Goal: Information Seeking & Learning: Learn about a topic

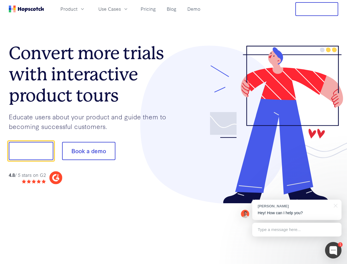
click at [174, 132] on div at bounding box center [256, 125] width 165 height 158
click at [78, 9] on span "Product" at bounding box center [68, 8] width 17 height 7
click at [121, 9] on span "Use Cases" at bounding box center [109, 8] width 23 height 7
click at [317, 9] on button "Free Trial" at bounding box center [317, 9] width 43 height 14
click at [31, 151] on button "Show me!" at bounding box center [31, 151] width 45 height 18
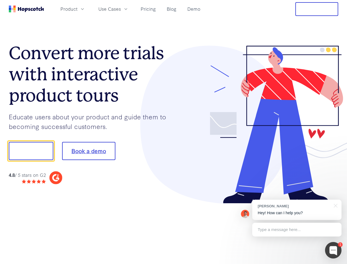
click at [89, 151] on button "Book a demo" at bounding box center [88, 151] width 53 height 18
click at [333, 250] on div at bounding box center [333, 250] width 16 height 16
click at [297, 210] on div "[PERSON_NAME] Hey! How can I help you?" at bounding box center [296, 210] width 89 height 20
click at [335, 205] on div at bounding box center [290, 150] width 103 height 183
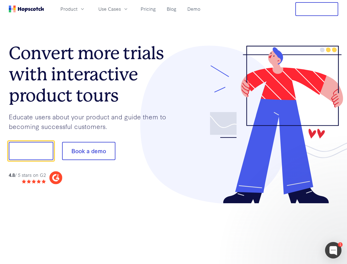
click at [297, 230] on div at bounding box center [290, 187] width 103 height 110
